Goal: Transaction & Acquisition: Purchase product/service

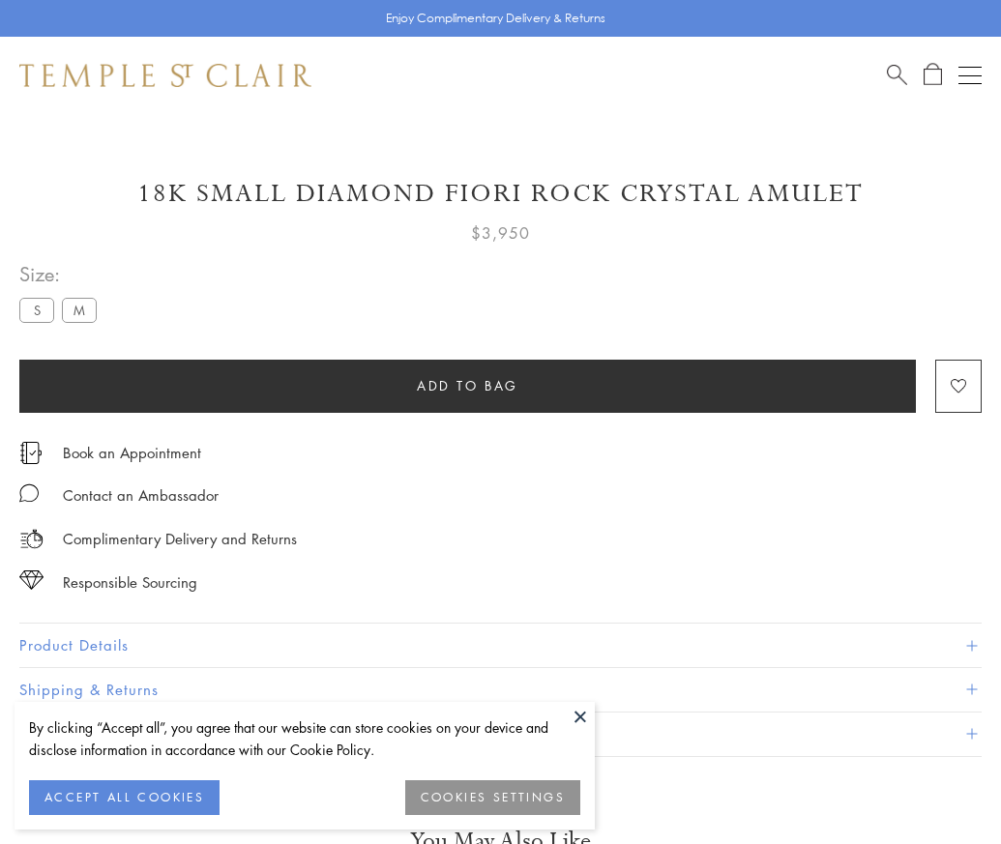
click at [467, 385] on span "Add to bag" at bounding box center [468, 385] width 102 height 21
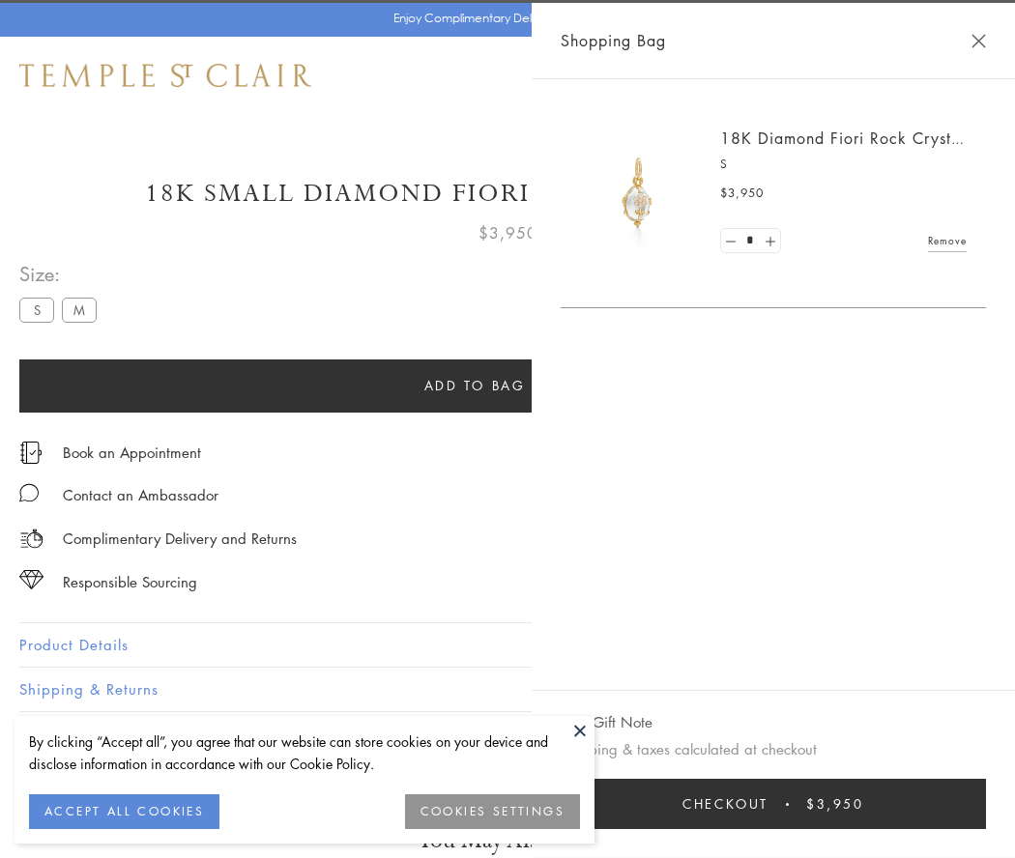
click at [968, 804] on button "Checkout $3,950" at bounding box center [773, 804] width 425 height 50
